Goal: Transaction & Acquisition: Purchase product/service

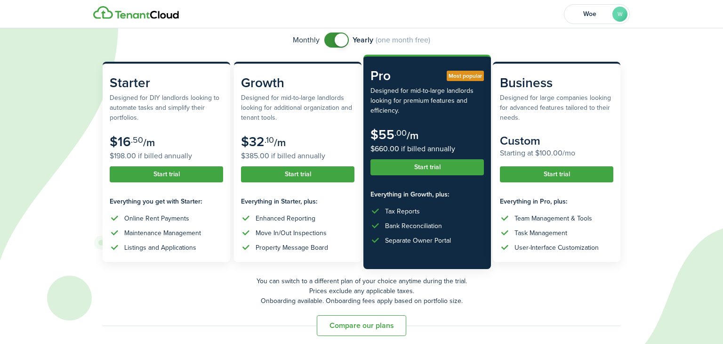
scroll to position [71, 0]
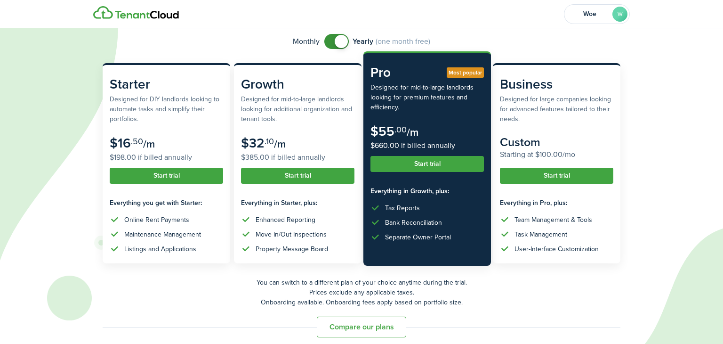
click at [457, 169] on button "Start trial" at bounding box center [426, 164] width 113 height 16
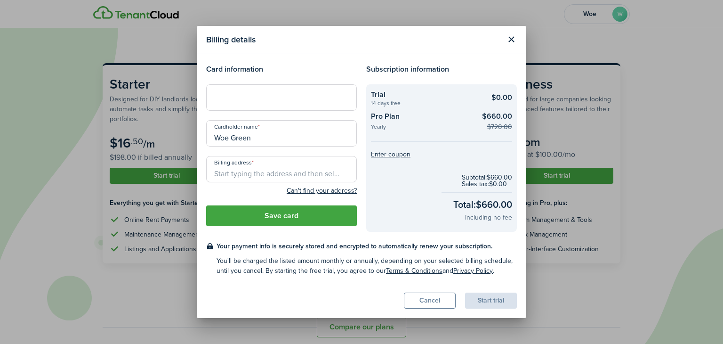
click at [276, 102] on div at bounding box center [281, 97] width 151 height 26
click at [257, 102] on div at bounding box center [281, 97] width 151 height 26
click at [332, 166] on input "Billing address" at bounding box center [281, 169] width 151 height 26
type input "[STREET_ADDRESS]"
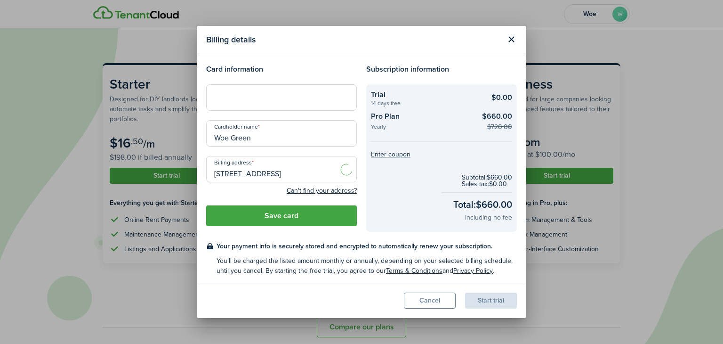
click at [329, 216] on button "Save card" at bounding box center [281, 215] width 151 height 21
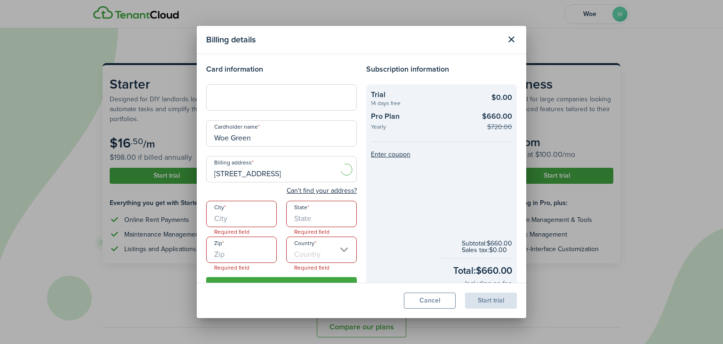
scroll to position [68, 0]
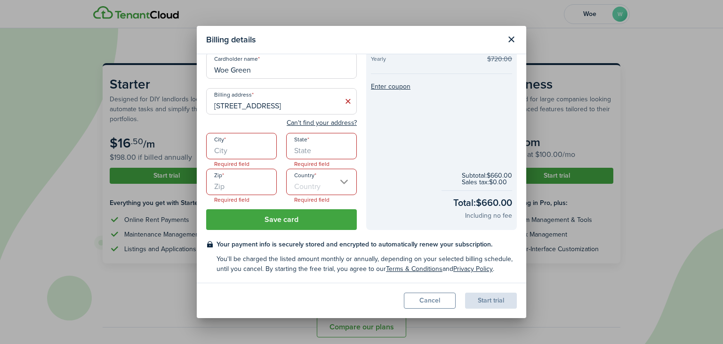
click at [243, 152] on input "City" at bounding box center [241, 146] width 71 height 26
type input "[GEOGRAPHIC_DATA]"
type input "77096-2448"
type input "[GEOGRAPHIC_DATA]"
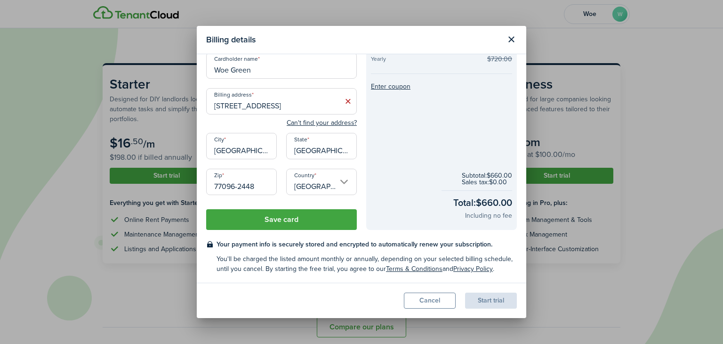
click at [306, 216] on button "Save card" at bounding box center [281, 219] width 151 height 21
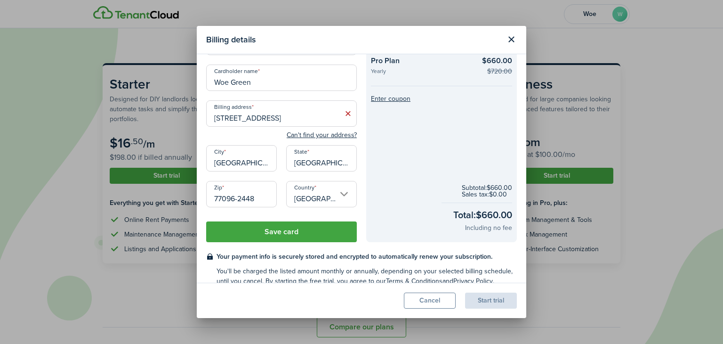
scroll to position [58, 0]
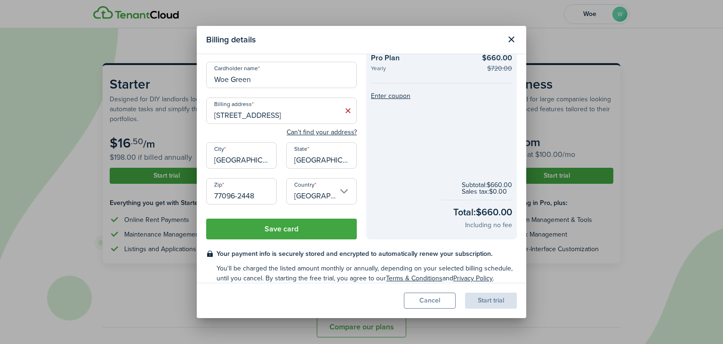
click at [323, 232] on button "Save card" at bounding box center [281, 228] width 151 height 21
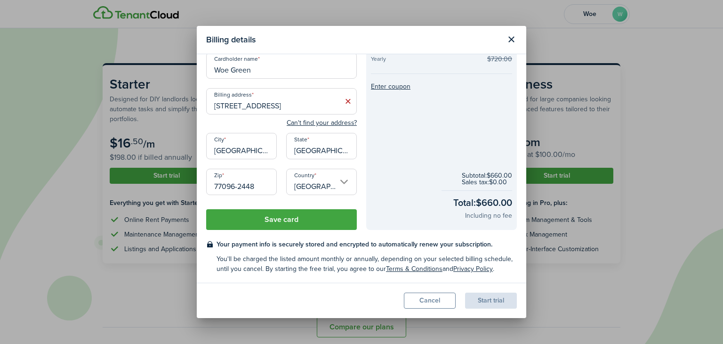
scroll to position [0, 0]
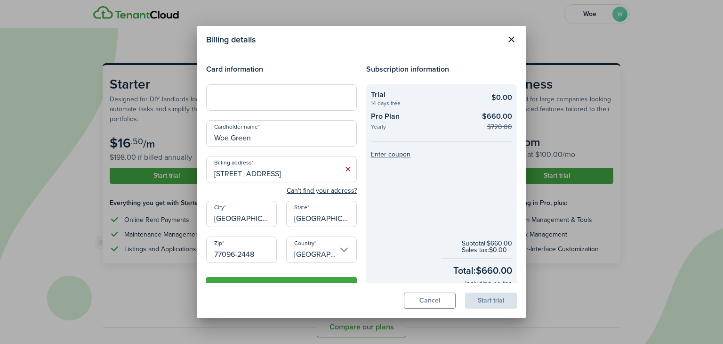
click at [327, 174] on input "[STREET_ADDRESS]" at bounding box center [281, 169] width 151 height 26
click at [249, 188] on span "[STREET_ADDRESS]" at bounding box center [251, 190] width 59 height 10
type input "[STREET_ADDRESS]"
type input "[GEOGRAPHIC_DATA]"
type input "77096"
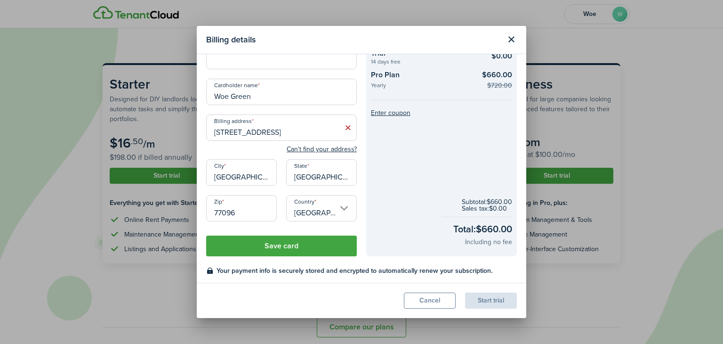
scroll to position [68, 0]
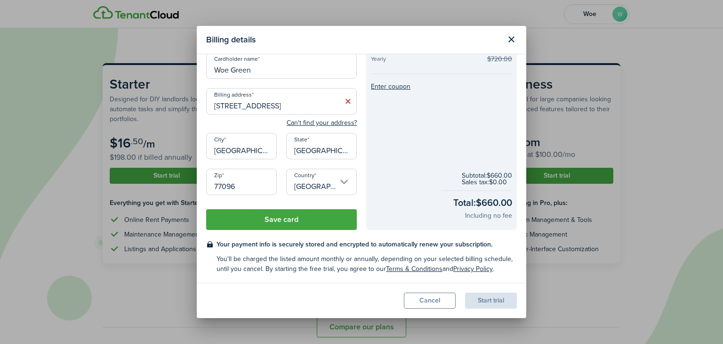
click at [290, 223] on button "Save card" at bounding box center [281, 219] width 151 height 21
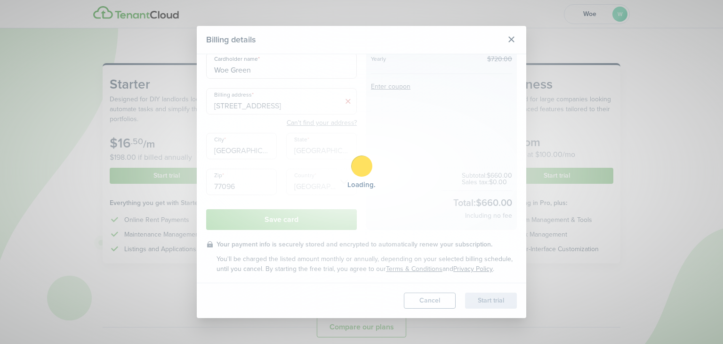
scroll to position [2, 0]
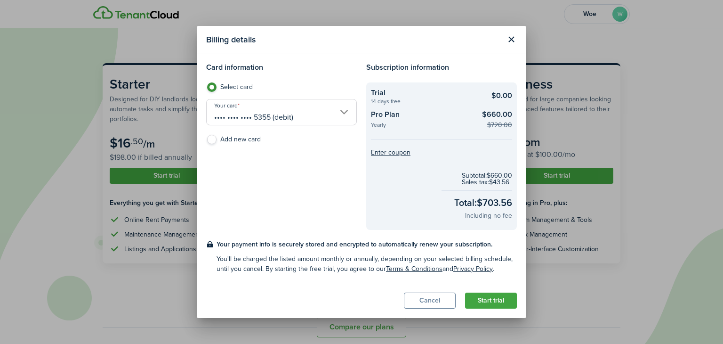
click at [492, 300] on button "Start trial" at bounding box center [491, 300] width 52 height 16
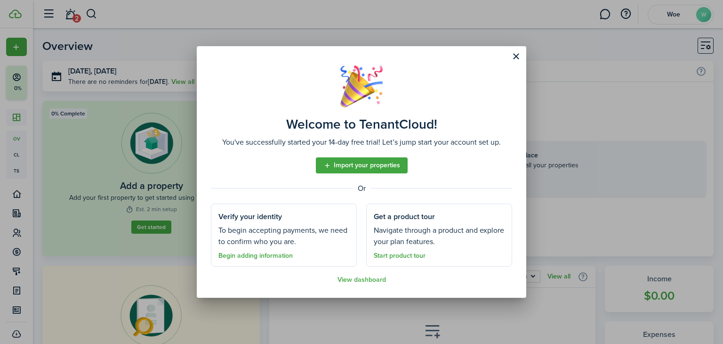
click at [369, 282] on link "View dashboard" at bounding box center [361, 280] width 48 height 8
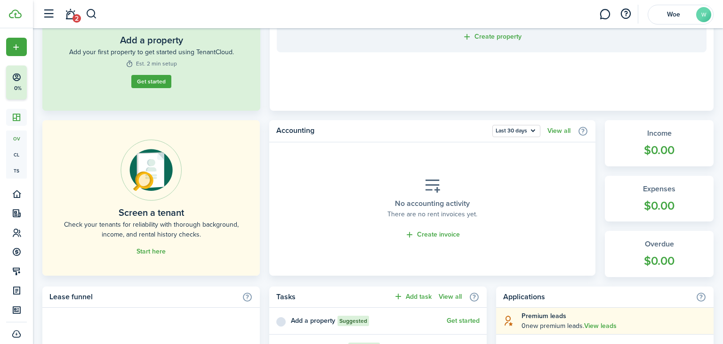
scroll to position [149, 0]
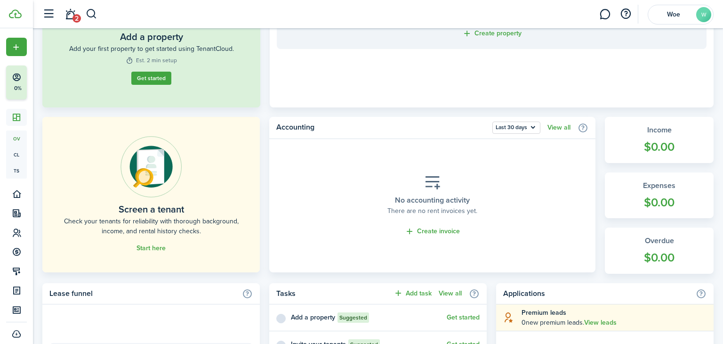
click at [149, 249] on link "Start here" at bounding box center [150, 248] width 29 height 8
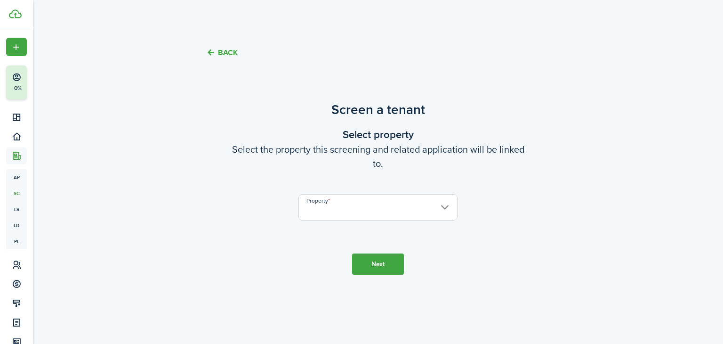
click at [355, 218] on input "Property" at bounding box center [377, 207] width 159 height 26
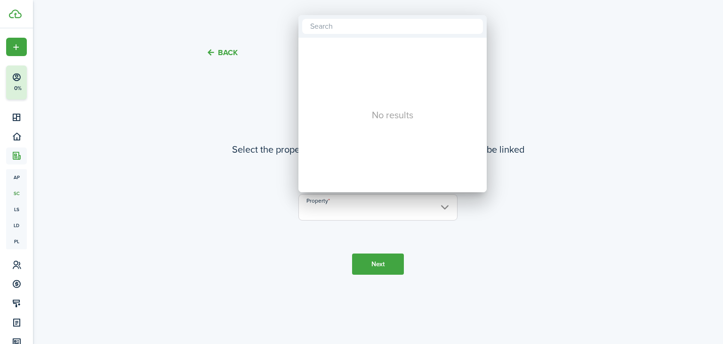
click at [380, 254] on div at bounding box center [362, 172] width 874 height 494
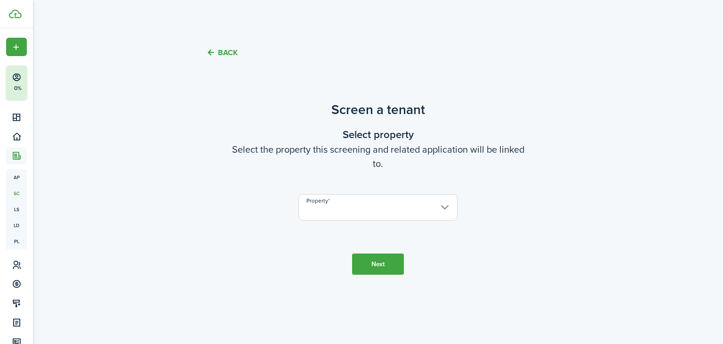
click at [381, 257] on button "Next" at bounding box center [378, 263] width 52 height 21
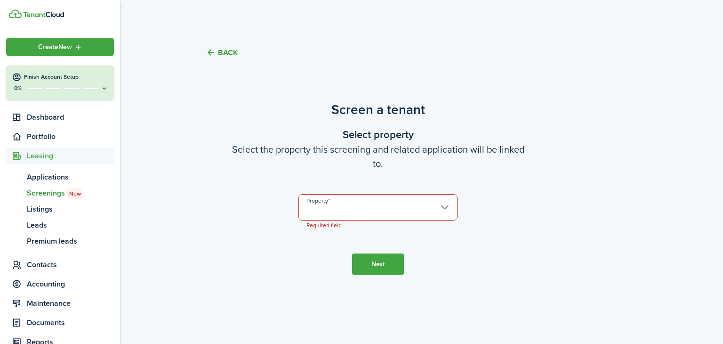
click at [44, 44] on span "Create New" at bounding box center [55, 47] width 34 height 7
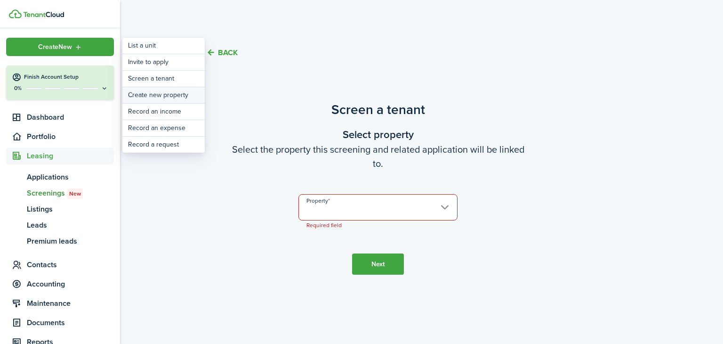
click at [144, 93] on link "Create new property" at bounding box center [163, 95] width 82 height 16
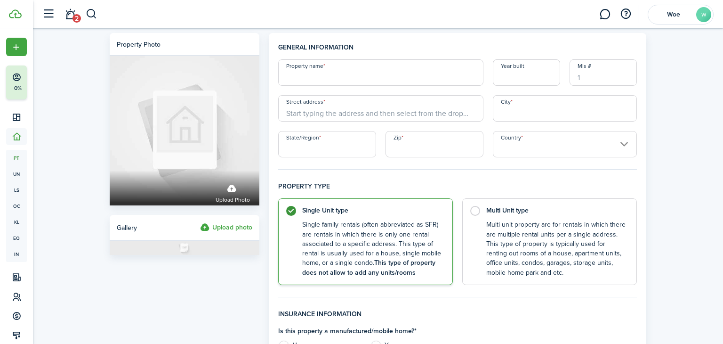
click at [413, 65] on input "Property name" at bounding box center [380, 72] width 205 height 26
type input "home"
click at [429, 103] on input "Street address" at bounding box center [380, 108] width 205 height 26
type input "[STREET_ADDRESS]"
type input "[GEOGRAPHIC_DATA]"
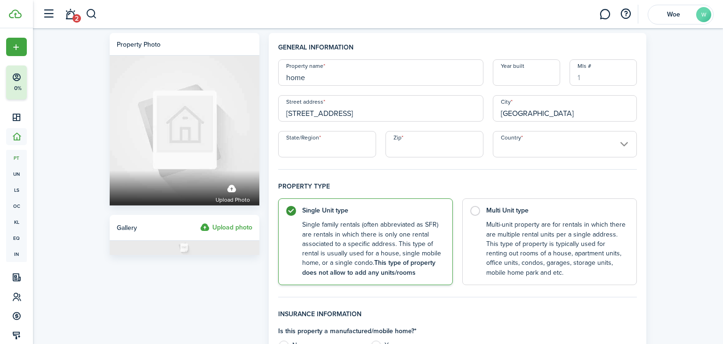
type input "[GEOGRAPHIC_DATA]"
type input "77096-2448"
type input "[GEOGRAPHIC_DATA]"
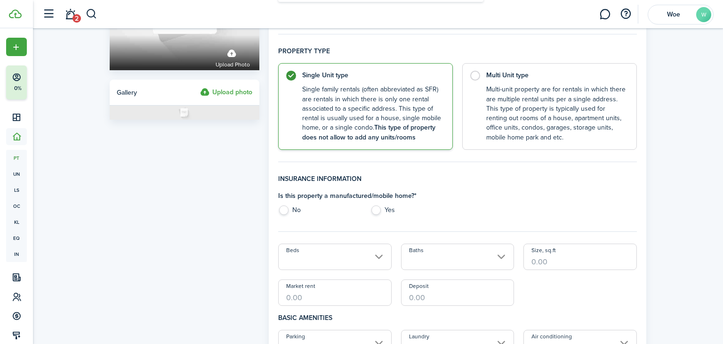
scroll to position [140, 0]
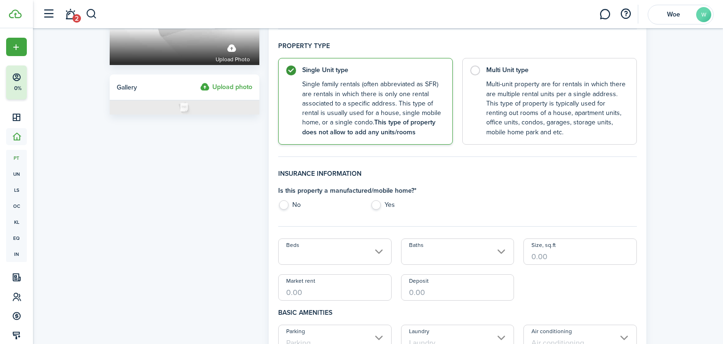
click at [291, 205] on label "No" at bounding box center [319, 207] width 82 height 14
radio input "true"
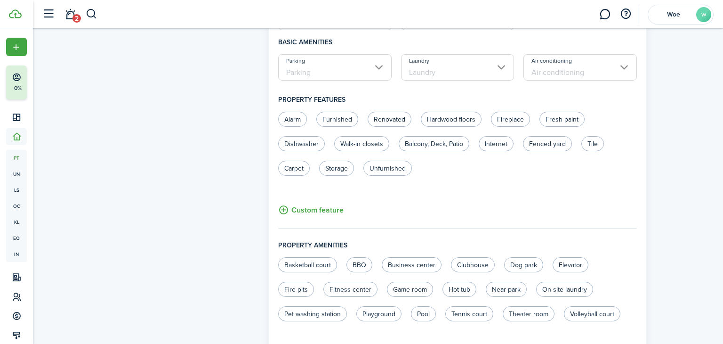
scroll to position [587, 0]
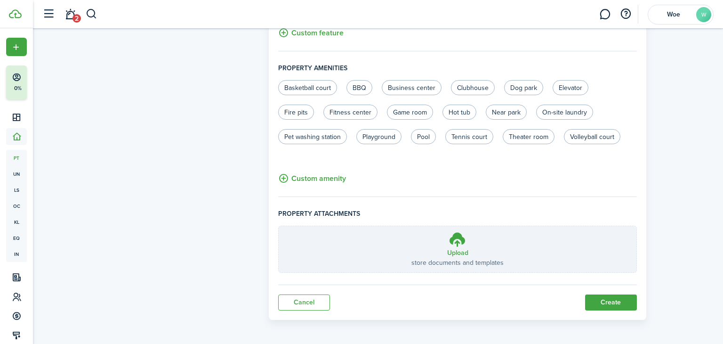
click at [606, 299] on button "Create" at bounding box center [611, 302] width 52 height 16
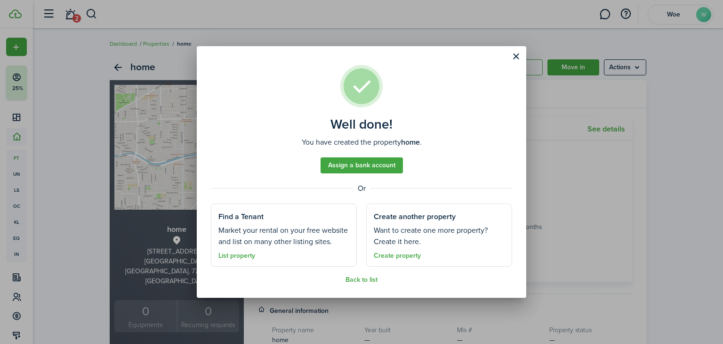
click at [516, 58] on button "Close modal" at bounding box center [516, 56] width 16 height 16
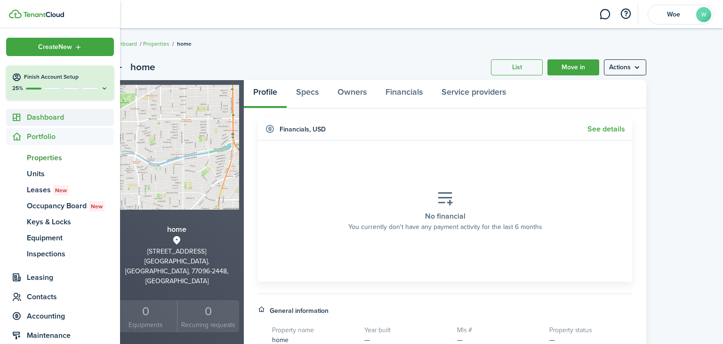
click at [42, 119] on span "Dashboard" at bounding box center [70, 117] width 87 height 11
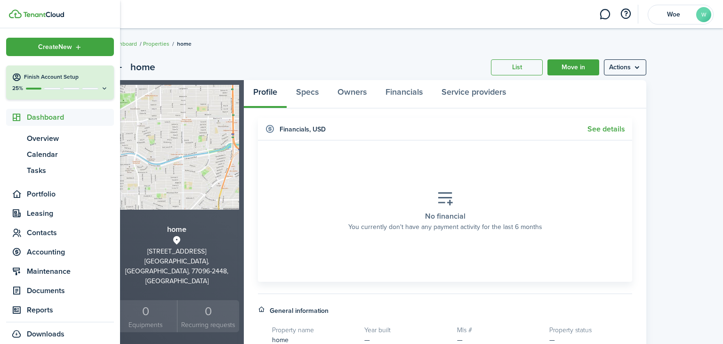
click at [44, 118] on span "Dashboard" at bounding box center [70, 117] width 87 height 11
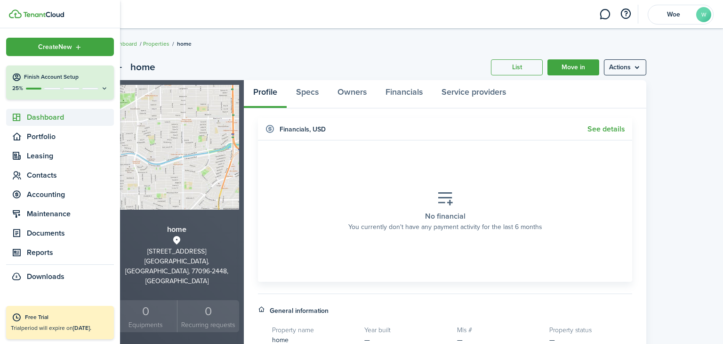
click at [44, 118] on span "Dashboard" at bounding box center [70, 117] width 87 height 11
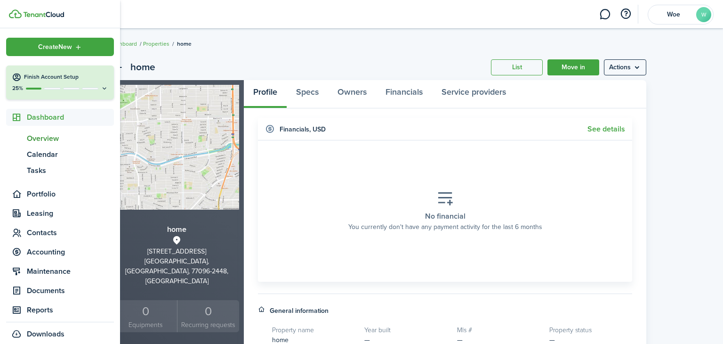
click at [45, 142] on span "Overview" at bounding box center [70, 138] width 87 height 11
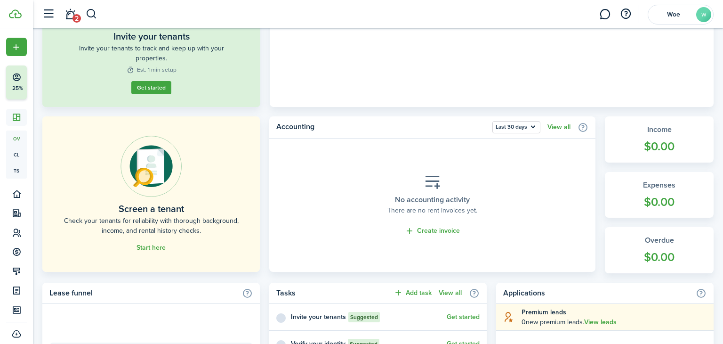
scroll to position [151, 0]
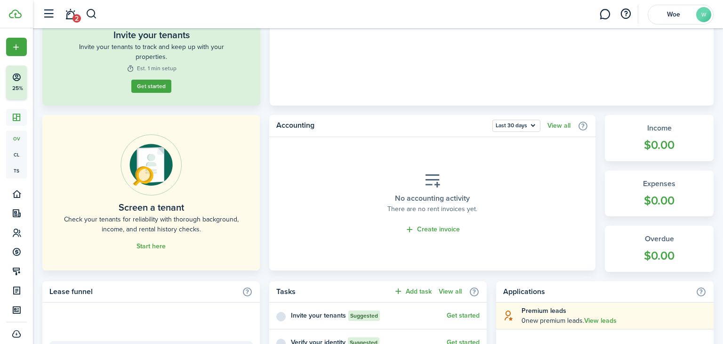
click at [155, 247] on link "Start here" at bounding box center [150, 246] width 29 height 8
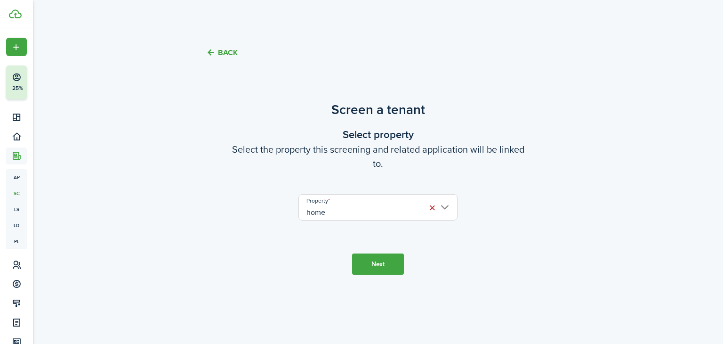
click at [327, 210] on input "home" at bounding box center [377, 207] width 159 height 26
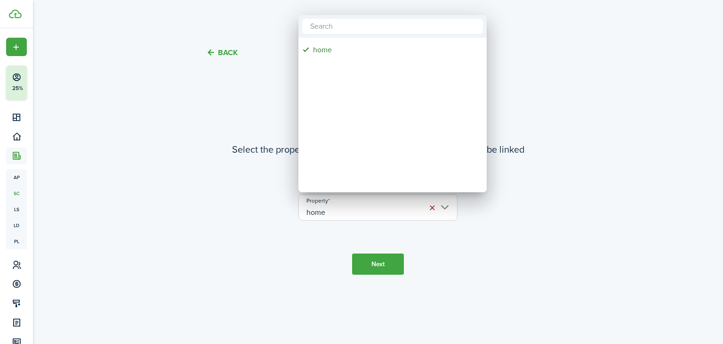
click at [374, 264] on div at bounding box center [362, 172] width 874 height 494
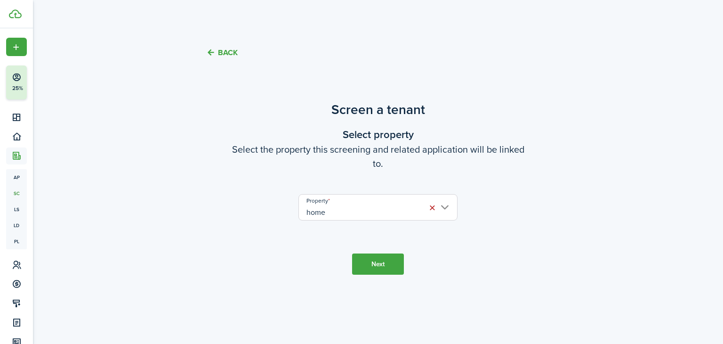
click at [374, 264] on button "Next" at bounding box center [378, 263] width 52 height 21
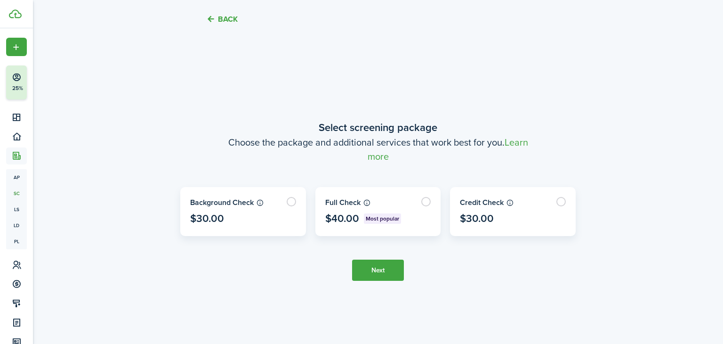
scroll to position [283, 0]
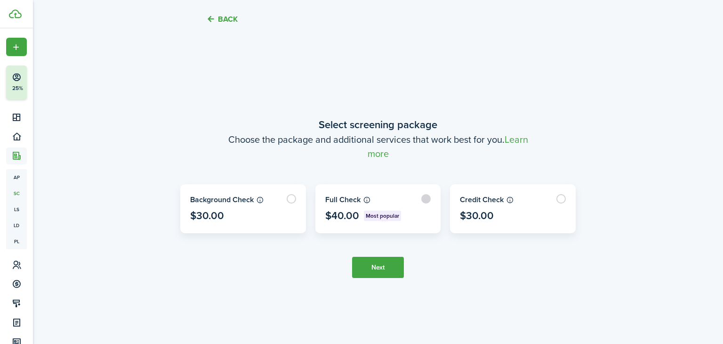
click at [419, 207] on label at bounding box center [378, 208] width 125 height 48
radio input "true"
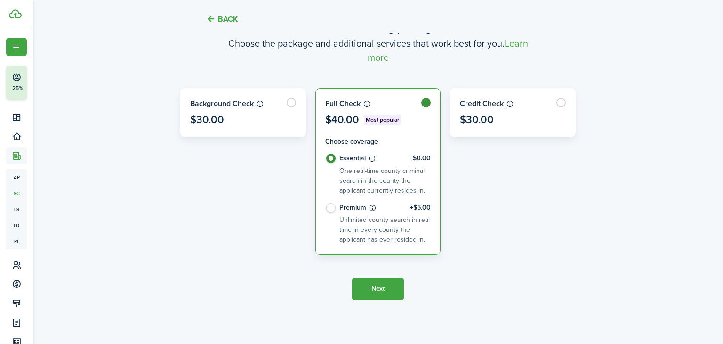
scroll to position [320, 0]
click at [370, 232] on control-radio-card-description "Unlimited county search in real time in every county the applicant has ever res…" at bounding box center [384, 230] width 90 height 30
radio input "false"
radio input "true"
click at [385, 289] on button "Next" at bounding box center [378, 288] width 52 height 21
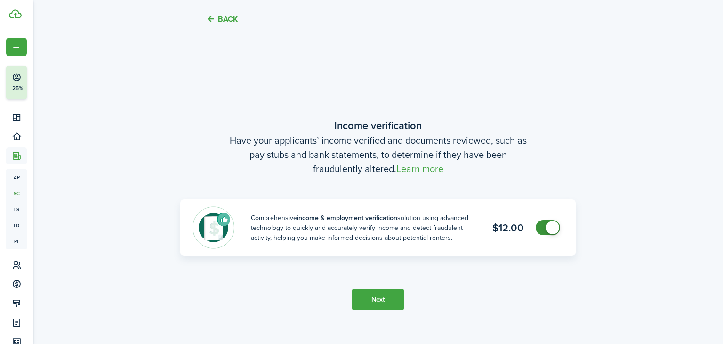
scroll to position [614, 0]
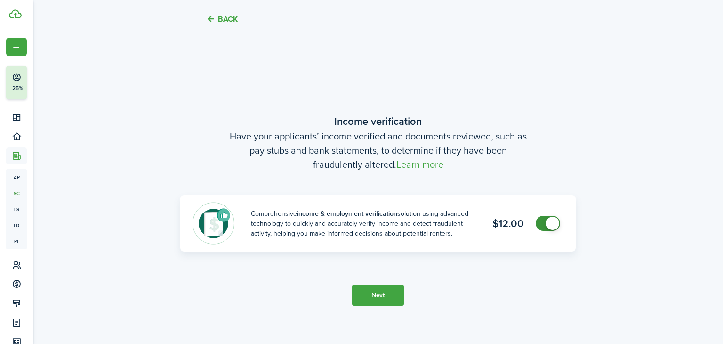
click at [391, 291] on button "Next" at bounding box center [378, 294] width 52 height 21
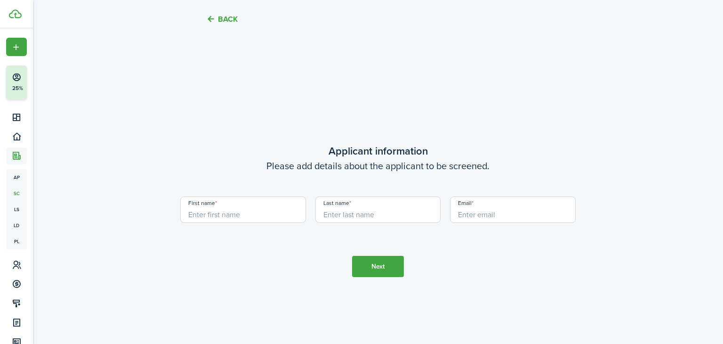
scroll to position [958, 0]
click at [275, 201] on input "First name" at bounding box center [243, 209] width 126 height 26
type input "Kiara"
type input "[PERSON_NAME]"
click at [507, 213] on input "[EMAIL_ADDRESS][DOMAIN_NAME]" at bounding box center [513, 209] width 126 height 26
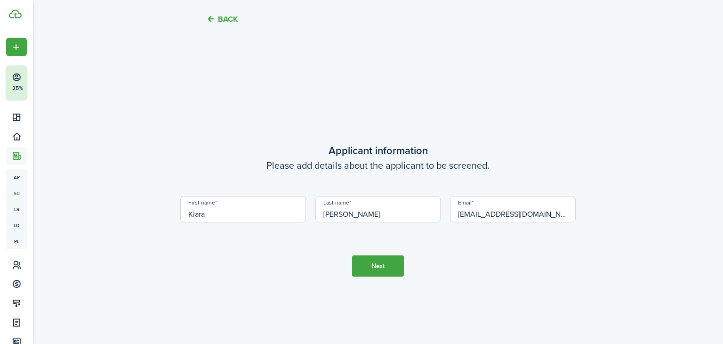
click at [507, 213] on input "[EMAIL_ADDRESS][DOMAIN_NAME]" at bounding box center [513, 209] width 126 height 26
type input "[EMAIL_ADDRESS][DOMAIN_NAME]"
click at [373, 258] on button "Next" at bounding box center [378, 265] width 52 height 21
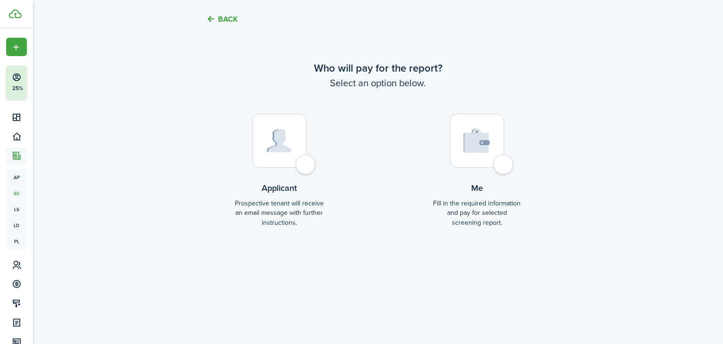
scroll to position [1363, 0]
click at [495, 151] on div at bounding box center [477, 141] width 54 height 54
radio input "true"
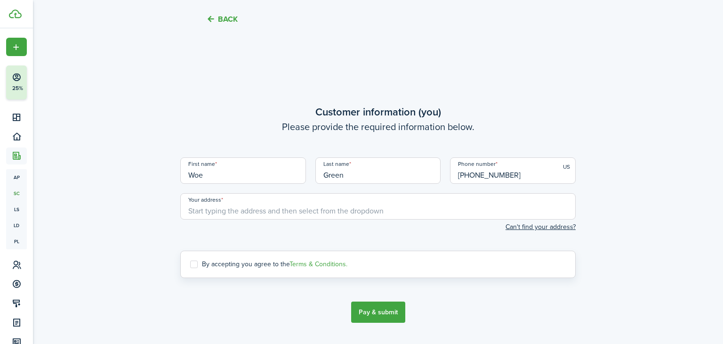
scroll to position [1644, 0]
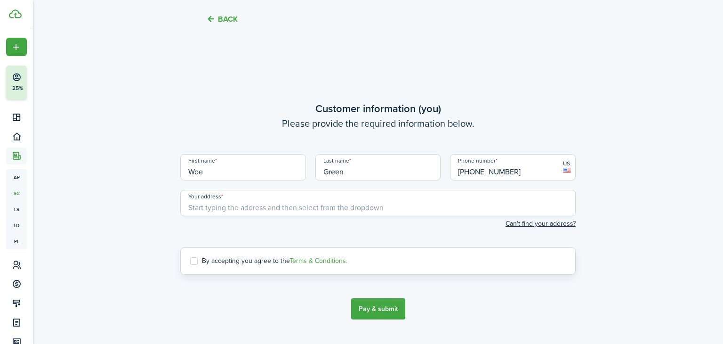
click at [404, 202] on input "Your address" at bounding box center [377, 203] width 395 height 26
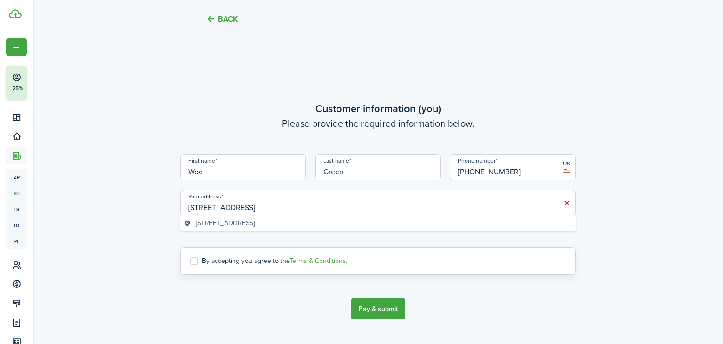
click at [289, 215] on div "[STREET_ADDRESS]" at bounding box center [377, 223] width 395 height 16
type input "[STREET_ADDRESS]"
click at [199, 264] on screening-terms-control "By accepting you agree to the Terms & Conditions." at bounding box center [377, 260] width 395 height 27
click at [194, 257] on label "By accepting you agree to the Terms & Conditions." at bounding box center [268, 261] width 157 height 8
click at [190, 261] on input "By accepting you agree to the Terms & Conditions." at bounding box center [190, 261] width 0 height 0
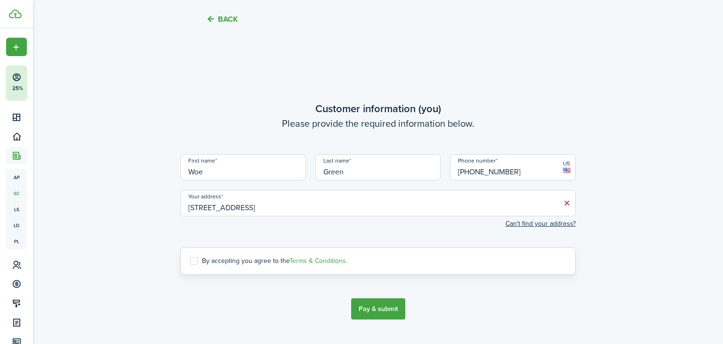
checkbox input "true"
click at [383, 307] on button "Pay & submit" at bounding box center [378, 308] width 54 height 21
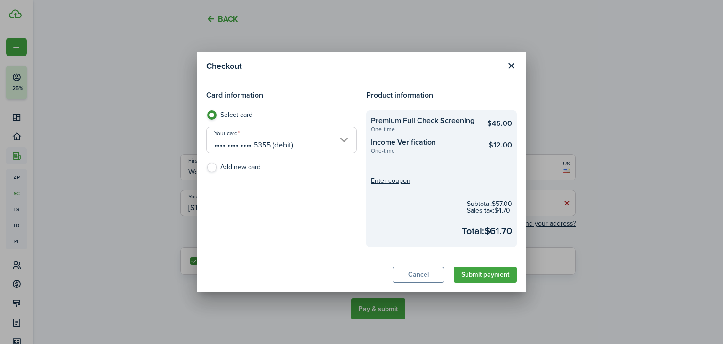
click at [336, 141] on input "•••• •••• •••• 5355 (debit)" at bounding box center [281, 140] width 151 height 26
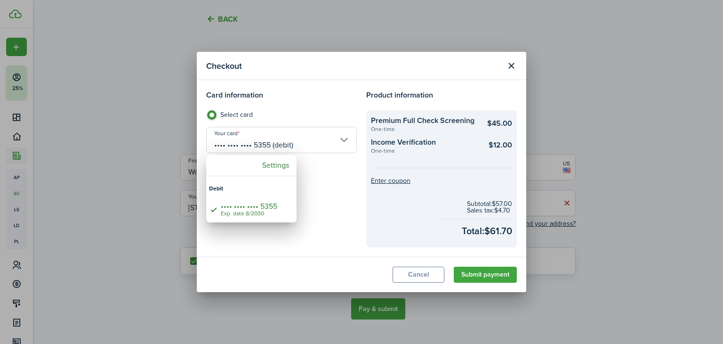
click at [336, 141] on div at bounding box center [362, 172] width 874 height 494
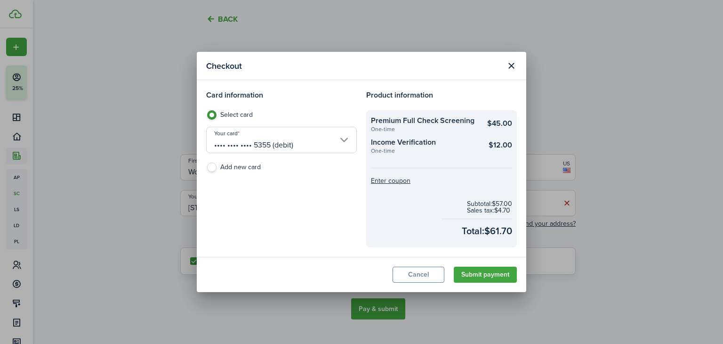
click at [232, 168] on label "Add new card" at bounding box center [281, 169] width 151 height 14
radio input "false"
radio input "true"
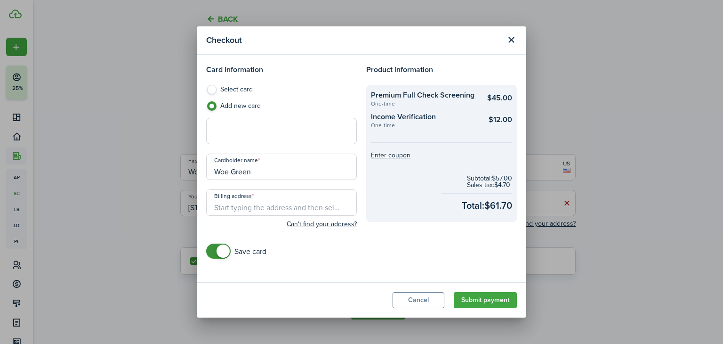
click at [265, 197] on input "Billing address" at bounding box center [281, 202] width 151 height 26
click at [298, 162] on input "Woe Green" at bounding box center [281, 166] width 151 height 26
click at [324, 204] on input "[STREET_ADDRESS]" at bounding box center [281, 202] width 151 height 26
click at [227, 219] on span "[STREET_ADDRESS]" at bounding box center [251, 223] width 59 height 10
type input "[STREET_ADDRESS]"
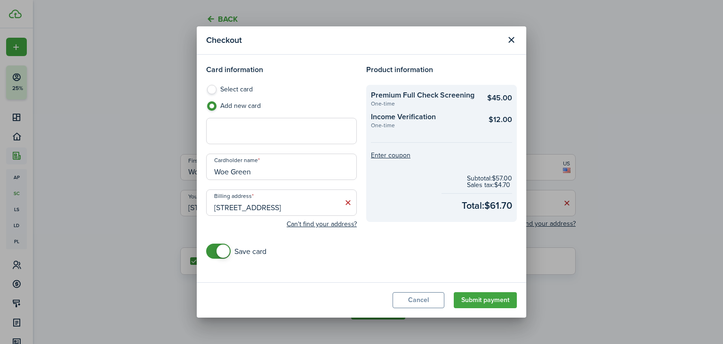
click at [484, 301] on button "Submit payment" at bounding box center [485, 300] width 63 height 16
